Goal: Communication & Community: Answer question/provide support

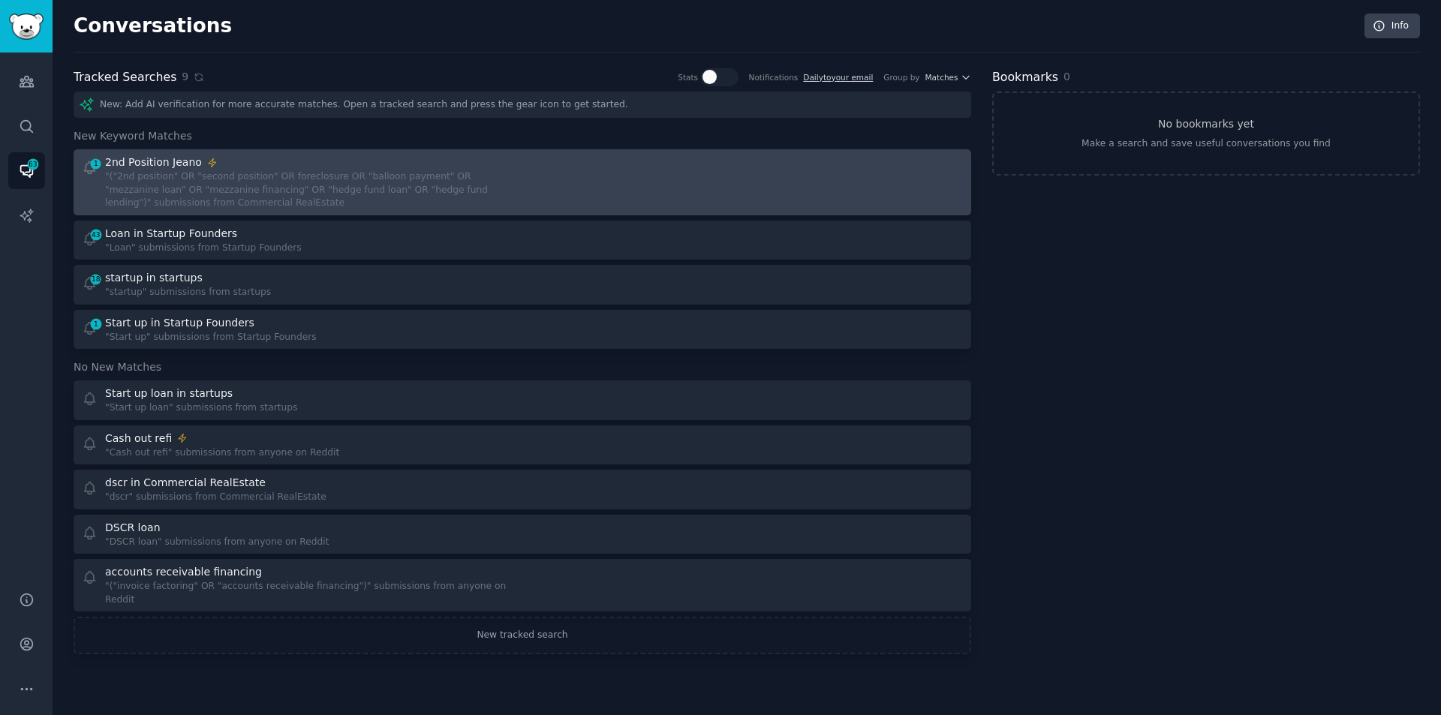
click at [320, 186] on div ""("2nd position" OR "second position" OR foreclosure OR "balloon payment" OR "m…" at bounding box center [308, 190] width 407 height 40
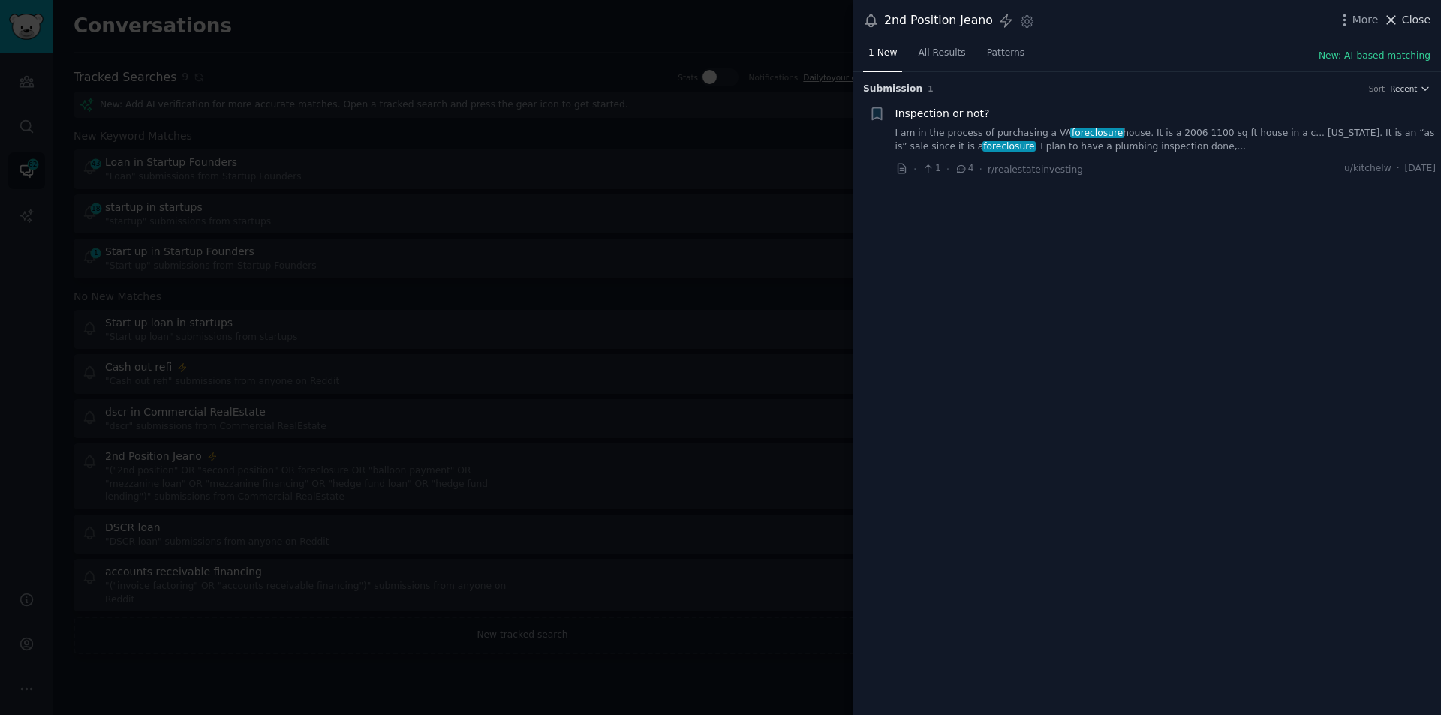
click at [1394, 15] on icon at bounding box center [1391, 20] width 16 height 16
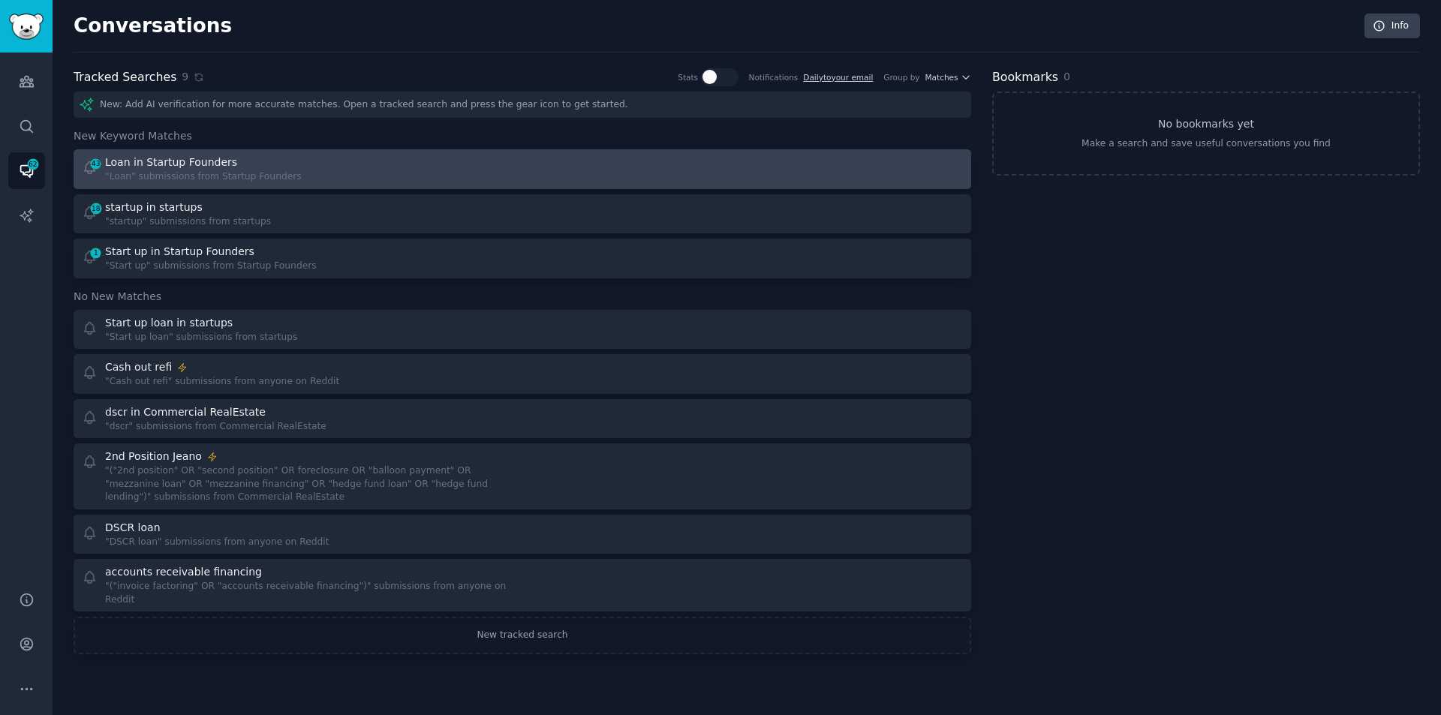
click at [267, 170] on div ""Loan" submissions from Startup Founders" at bounding box center [203, 177] width 197 height 14
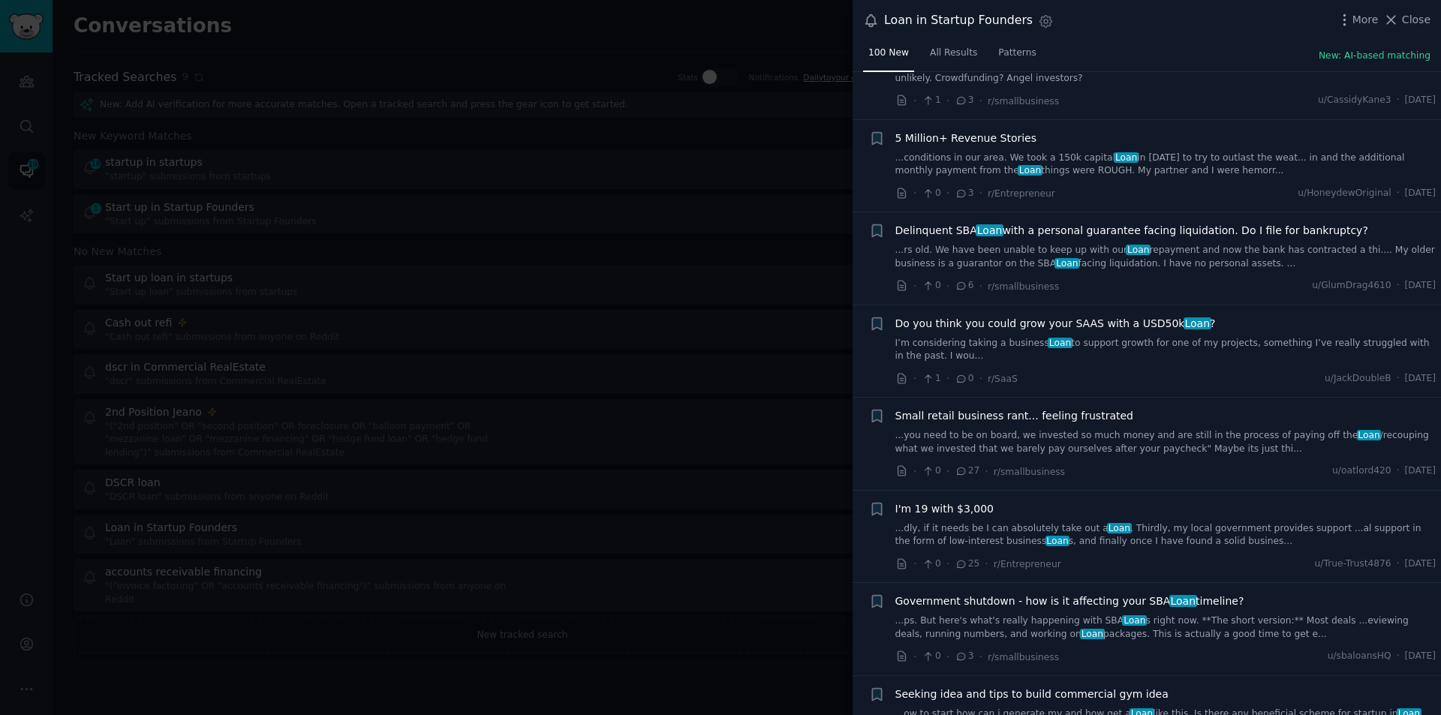
scroll to position [375, 0]
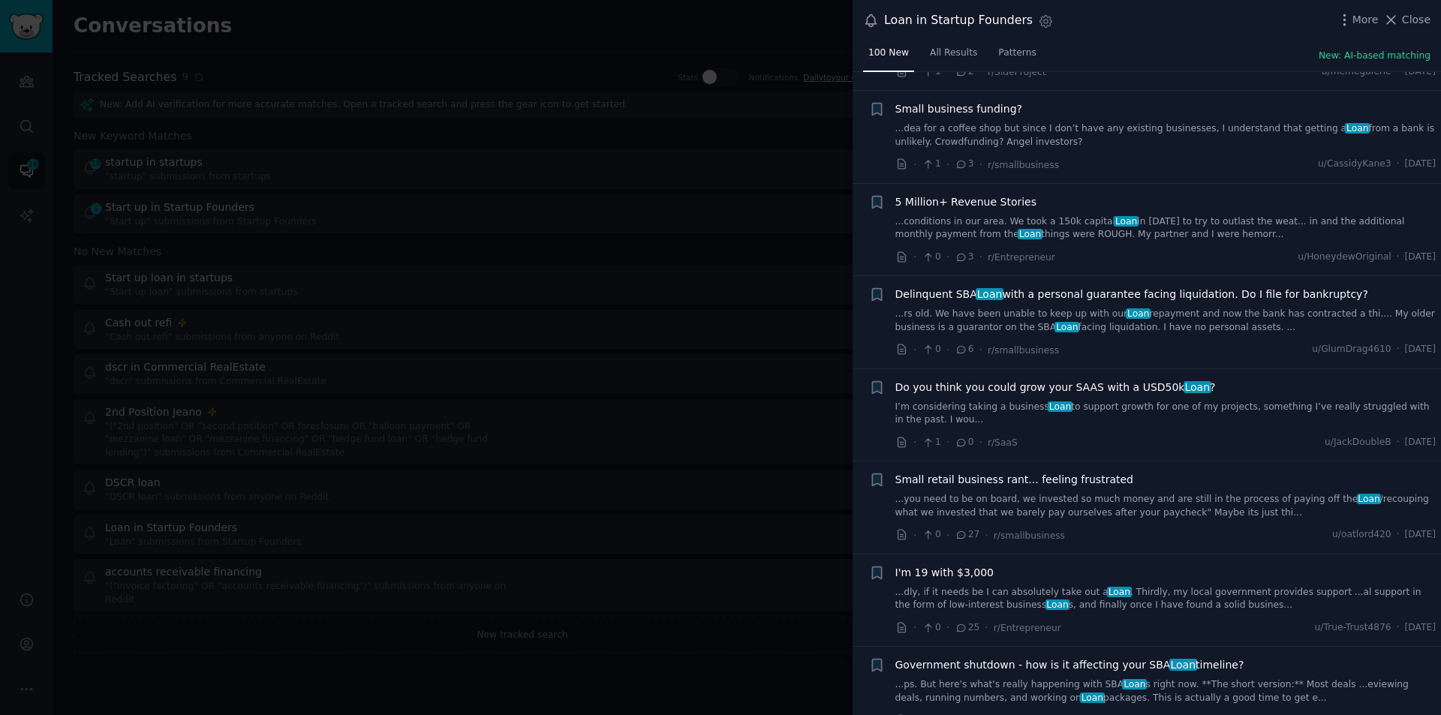
click at [1042, 122] on link "...dea for a coffee shop but since I don’t have any existing businesses, I unde…" at bounding box center [1165, 135] width 541 height 26
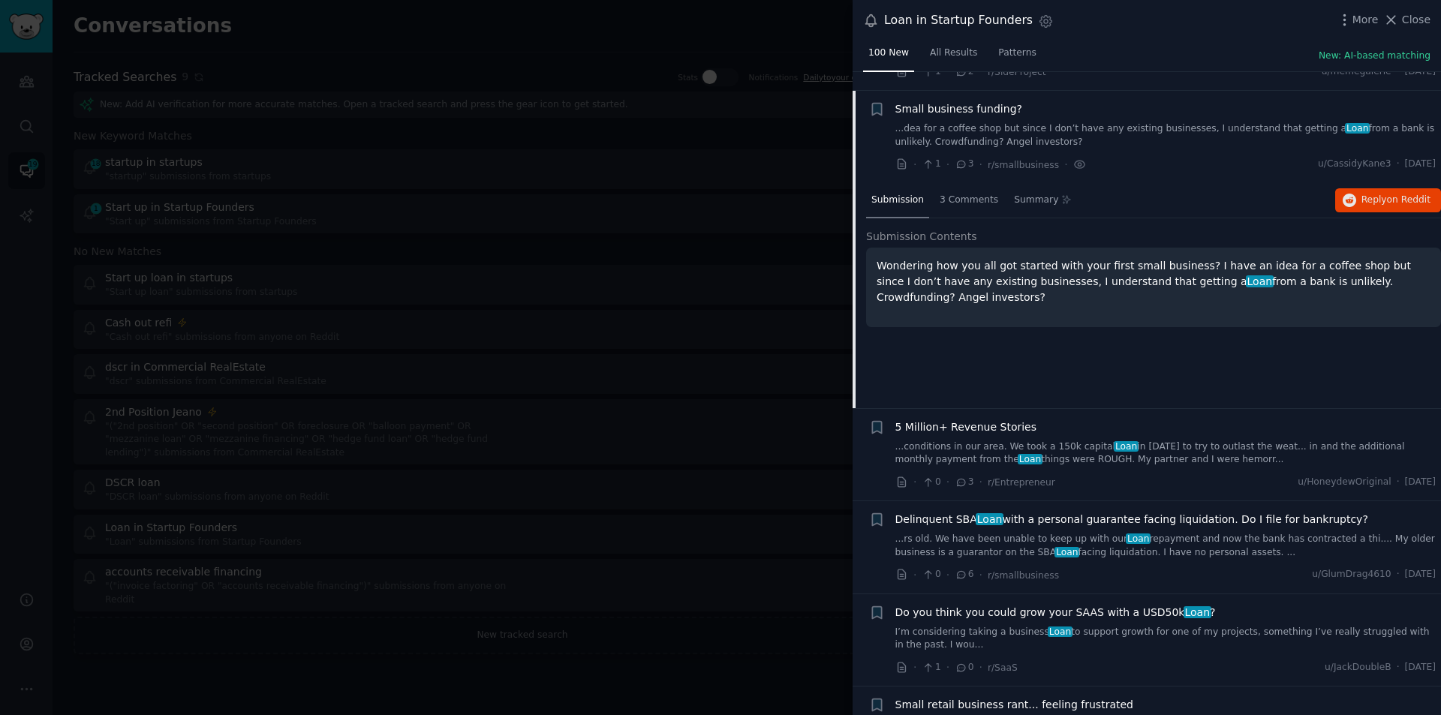
scroll to position [395, 0]
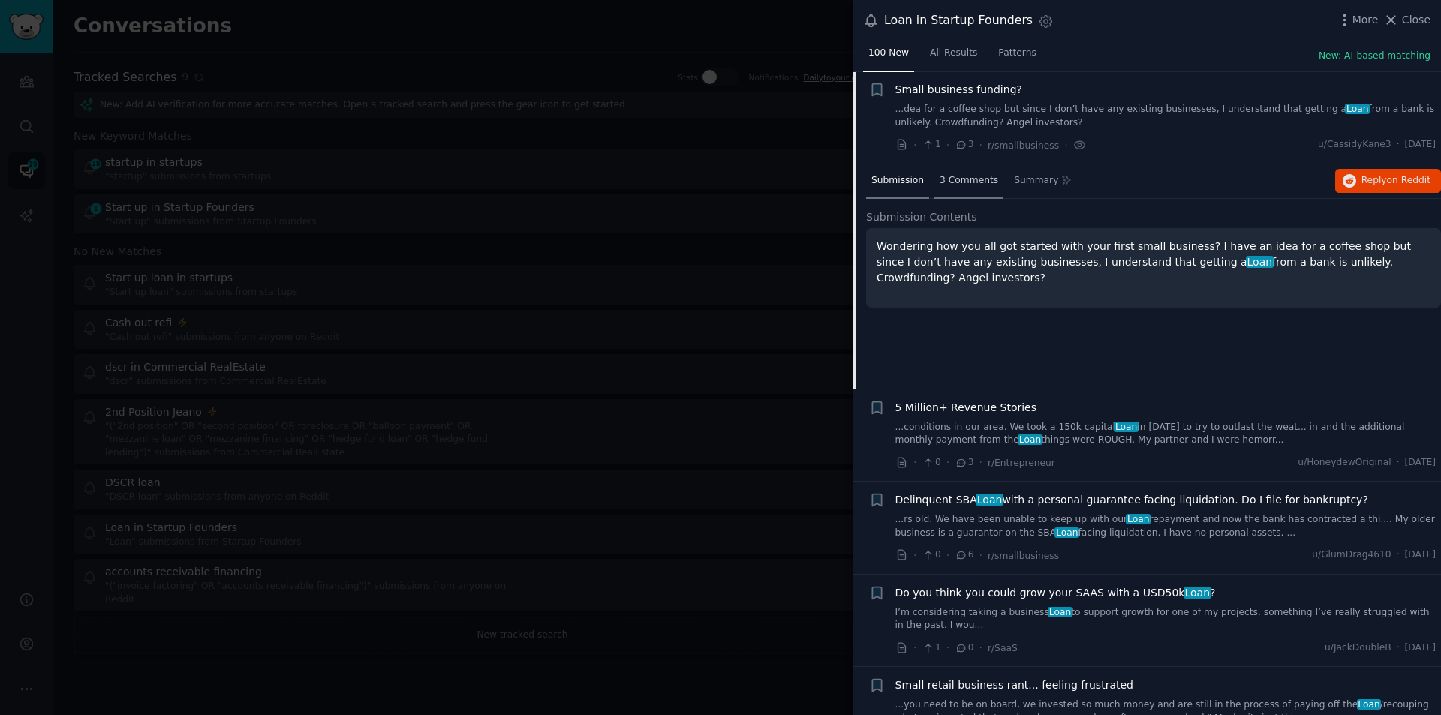
click at [960, 181] on span "3 Comments" at bounding box center [969, 181] width 59 height 14
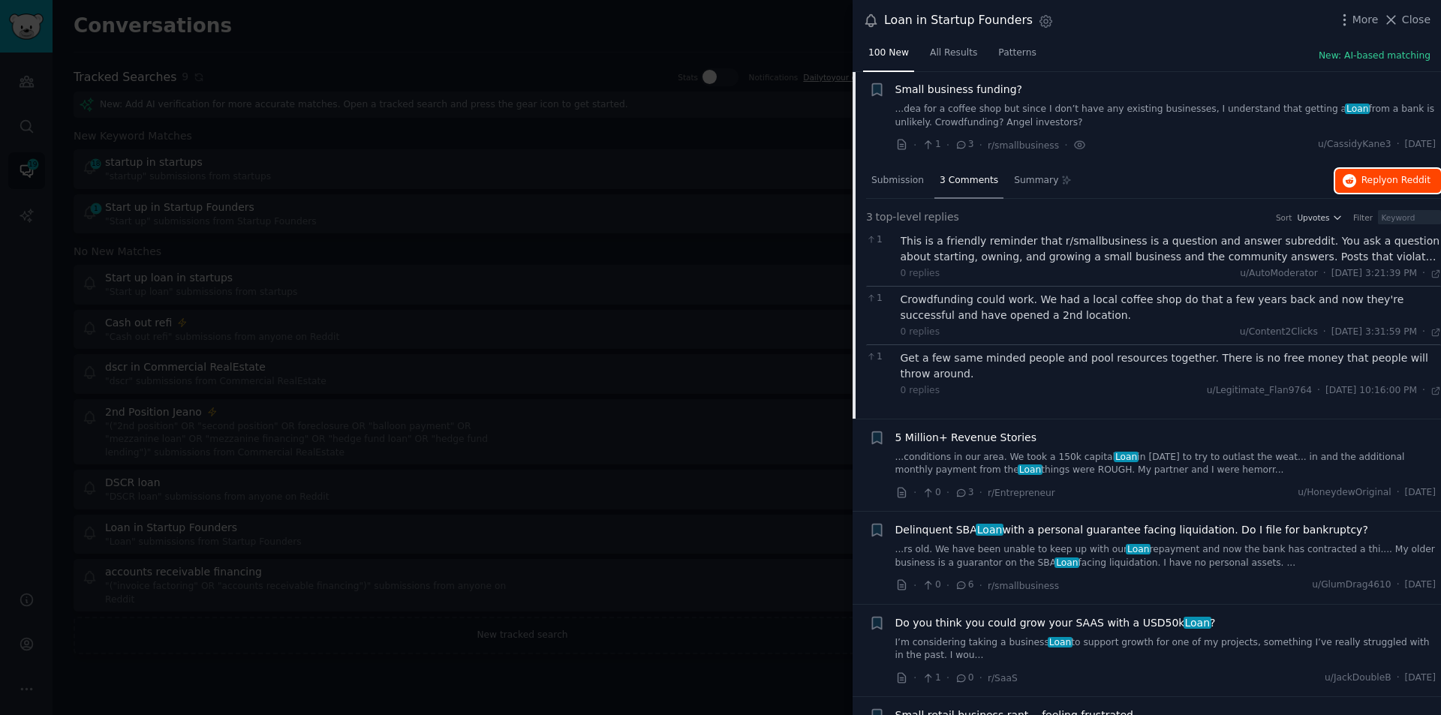
click at [1384, 174] on span "Reply on Reddit" at bounding box center [1395, 181] width 69 height 14
